Goal: Task Accomplishment & Management: Complete application form

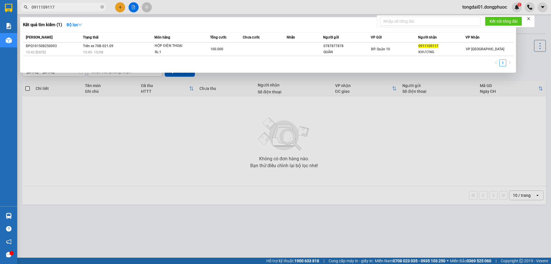
click at [102, 7] on icon "close-circle" at bounding box center [101, 6] width 3 height 3
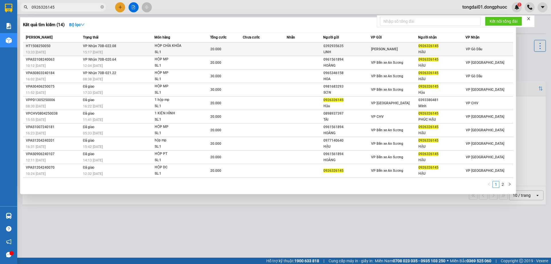
type input "0926326145"
click at [110, 43] on span "VP Nhận 70B-022.08" at bounding box center [99, 45] width 33 height 5
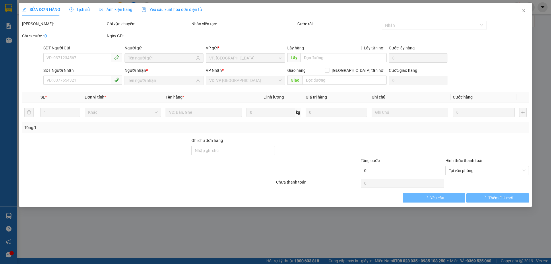
type input "0392935635"
type input "LINH"
type input "0926326145"
type input "HẬU"
type input "20.000"
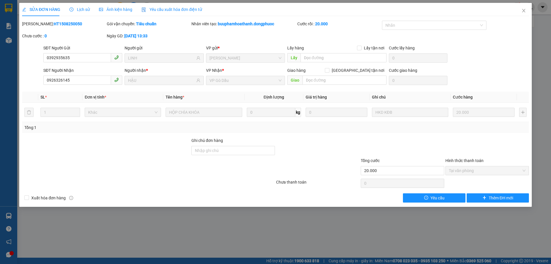
click at [81, 10] on span "Lịch sử" at bounding box center [79, 9] width 20 height 5
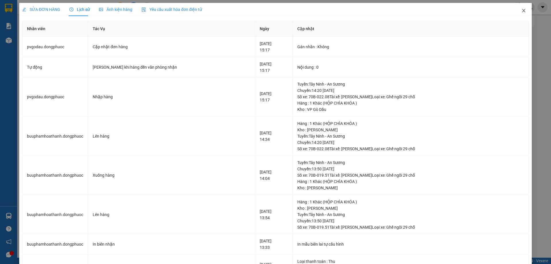
click at [522, 11] on icon "close" at bounding box center [523, 10] width 5 height 5
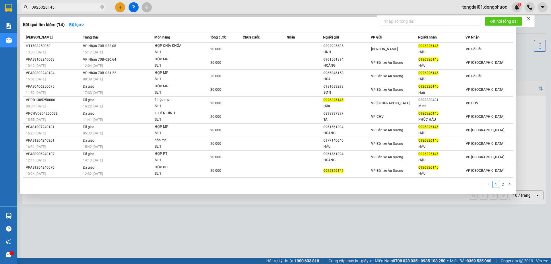
click at [81, 7] on input "0926326145" at bounding box center [66, 7] width 68 height 6
